Goal: Answer question/provide support: Share knowledge or assist other users

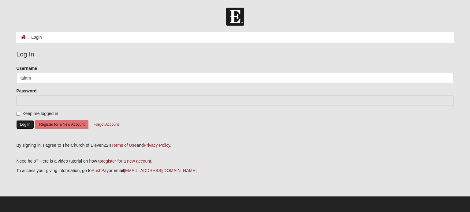
click at [20, 123] on button "Log In" at bounding box center [25, 124] width 18 height 9
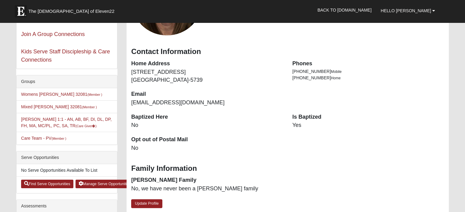
scroll to position [122, 0]
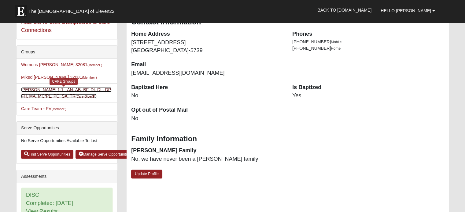
click at [78, 96] on small "(Care Giver )" at bounding box center [86, 97] width 21 height 4
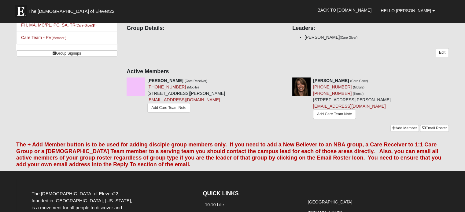
scroll to position [122, 0]
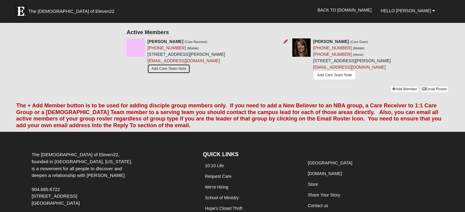
click at [180, 70] on link "Add Care Team Note" at bounding box center [168, 68] width 43 height 9
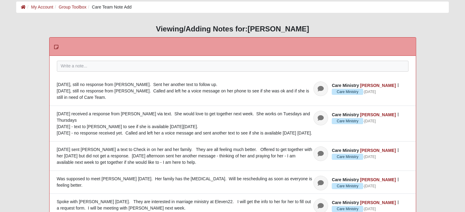
scroll to position [31, 0]
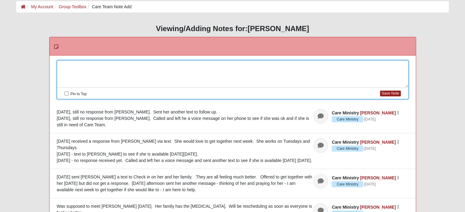
click at [91, 65] on div at bounding box center [232, 74] width 351 height 27
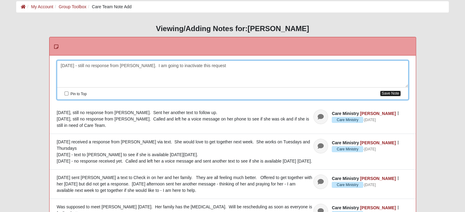
click at [394, 94] on button "Save Note" at bounding box center [390, 94] width 20 height 6
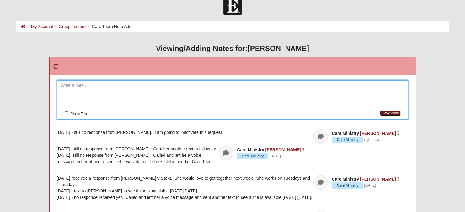
scroll to position [0, 0]
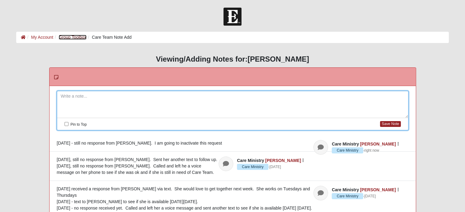
click at [78, 39] on link "Group Toolbox" at bounding box center [73, 37] width 28 height 5
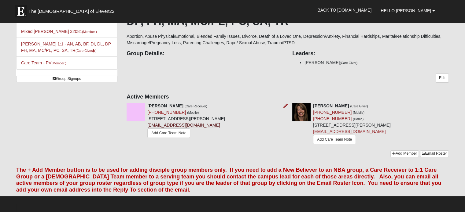
scroll to position [61, 0]
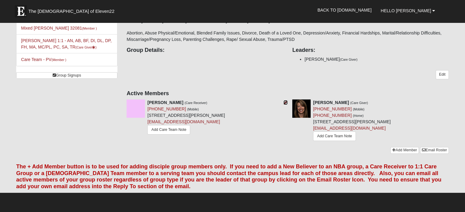
click at [287, 104] on icon at bounding box center [285, 103] width 4 height 4
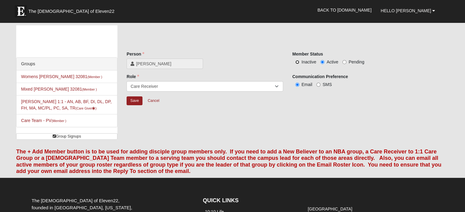
click at [297, 62] on input "Inactive" at bounding box center [297, 62] width 4 height 4
radio input "true"
click at [132, 101] on input "Save" at bounding box center [135, 101] width 16 height 9
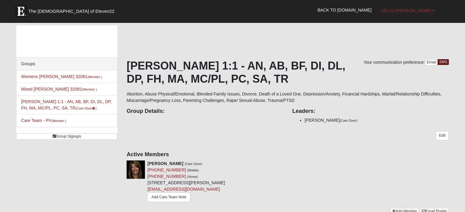
click at [425, 8] on link "Hello [PERSON_NAME]" at bounding box center [408, 10] width 64 height 15
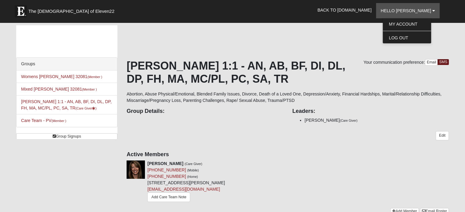
click at [409, 32] on ul "My Account Log Out" at bounding box center [406, 30] width 49 height 25
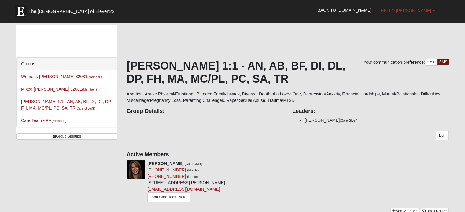
click at [406, 11] on span "Hello Tammy" at bounding box center [406, 10] width 50 height 5
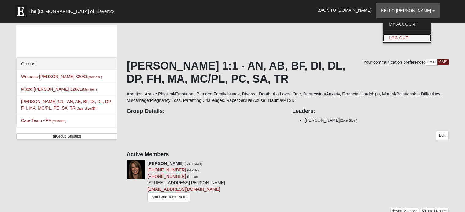
click at [407, 37] on link "Log Out" at bounding box center [407, 38] width 48 height 8
